Goal: Information Seeking & Learning: Learn about a topic

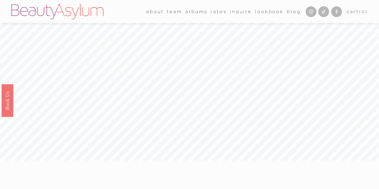
click at [212, 11] on link "Rates" at bounding box center [219, 11] width 16 height 9
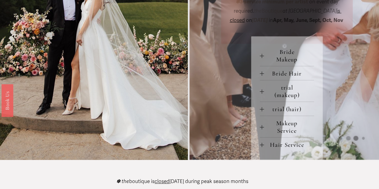
scroll to position [249, 0]
click at [262, 64] on button "Bride Makeup" at bounding box center [287, 55] width 55 height 21
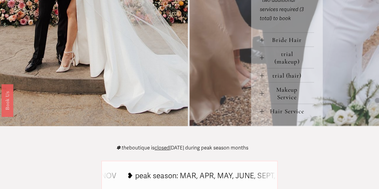
scroll to position [362, 0]
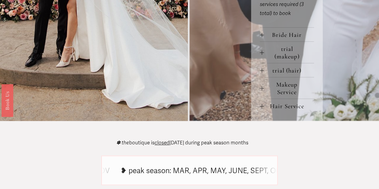
click at [262, 90] on div at bounding box center [262, 88] width 0 height 4
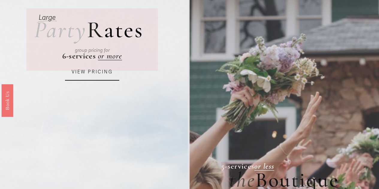
scroll to position [0, 0]
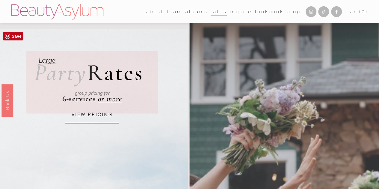
click at [84, 120] on link "VIEW PRICING" at bounding box center [92, 115] width 54 height 16
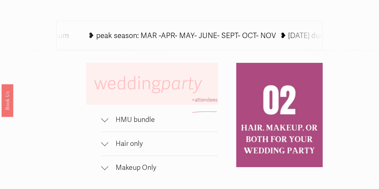
scroll to position [365, 0]
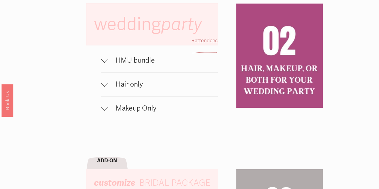
click at [135, 65] on span "HMU bundle" at bounding box center [162, 60] width 109 height 9
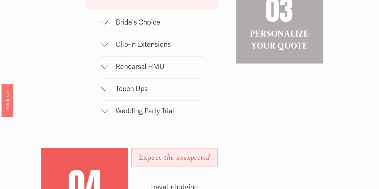
scroll to position [597, 0]
click at [143, 69] on button "Rehearsal HMU" at bounding box center [152, 67] width 102 height 22
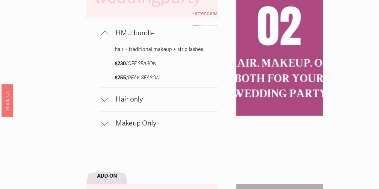
scroll to position [392, 0]
drag, startPoint x: 130, startPoint y: 75, endPoint x: 168, endPoint y: 77, distance: 38.1
click at [168, 69] on p "$230 / OFF SEASON" at bounding box center [159, 64] width 90 height 9
click at [161, 69] on p "$230 / OFF SEASON" at bounding box center [159, 64] width 90 height 9
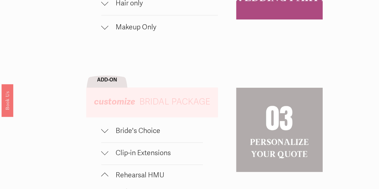
scroll to position [613, 0]
